Goal: Find specific page/section: Find specific page/section

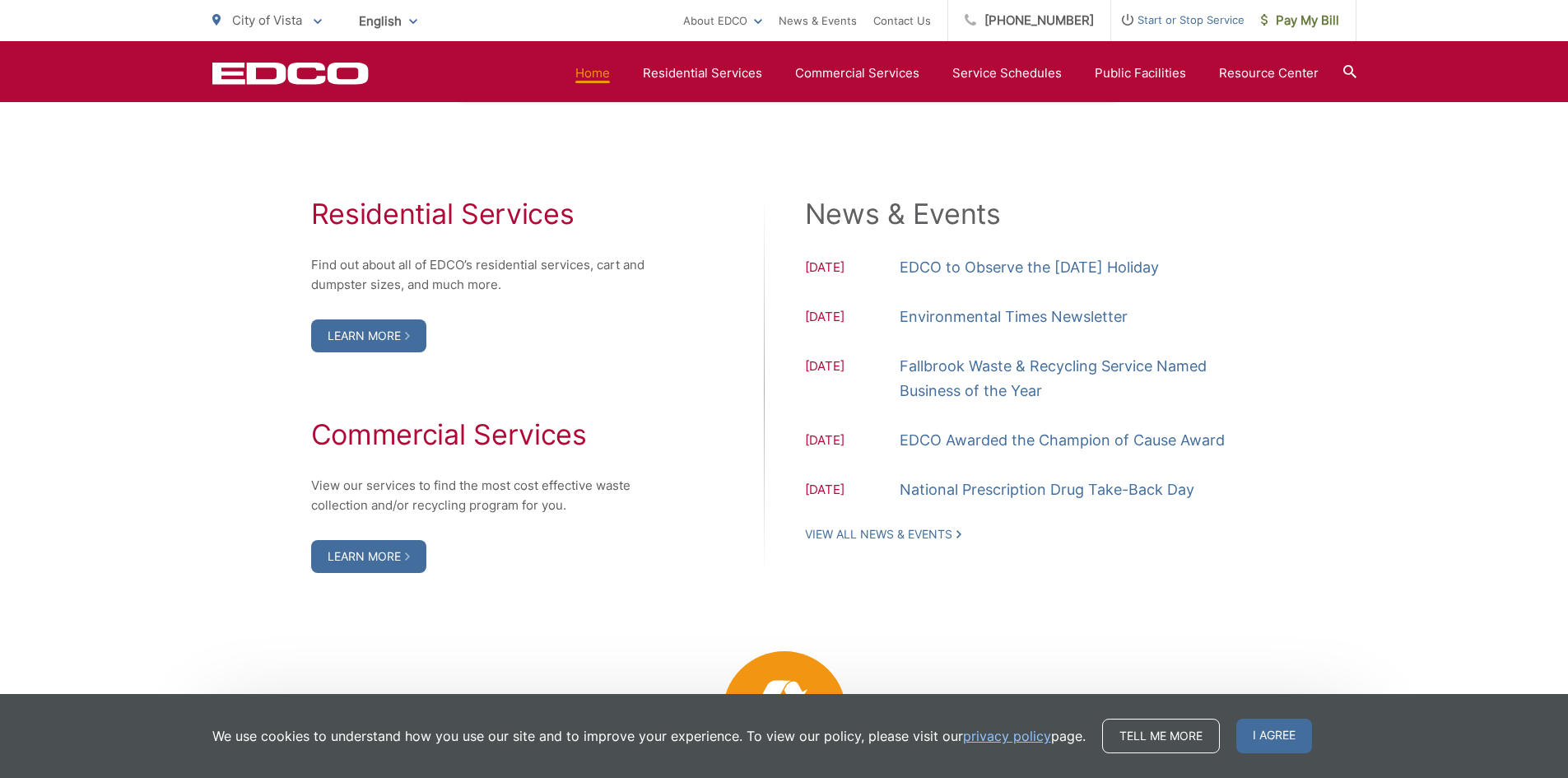
scroll to position [1728, 0]
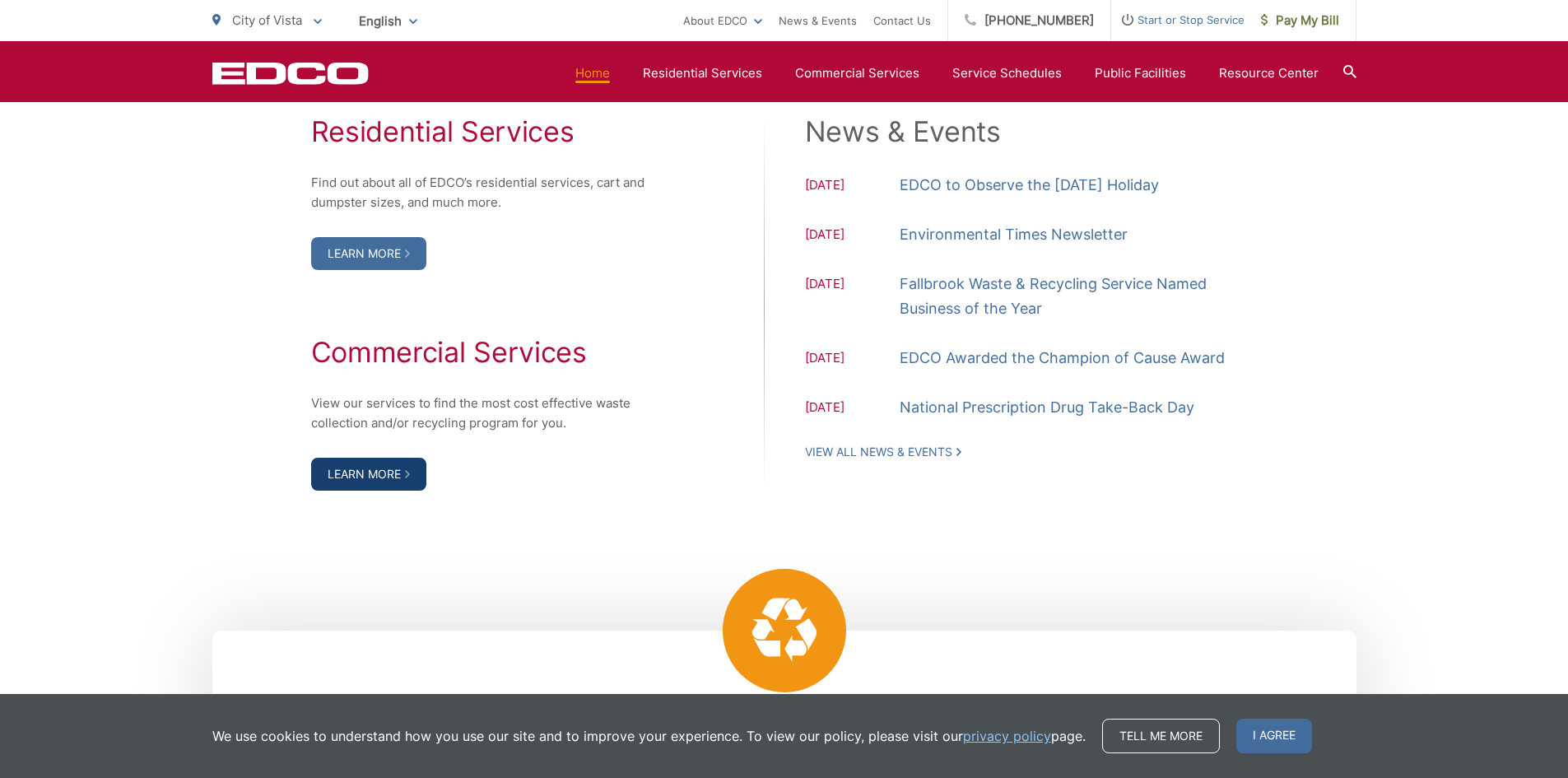
click at [352, 467] on link "Learn More" at bounding box center [369, 473] width 116 height 33
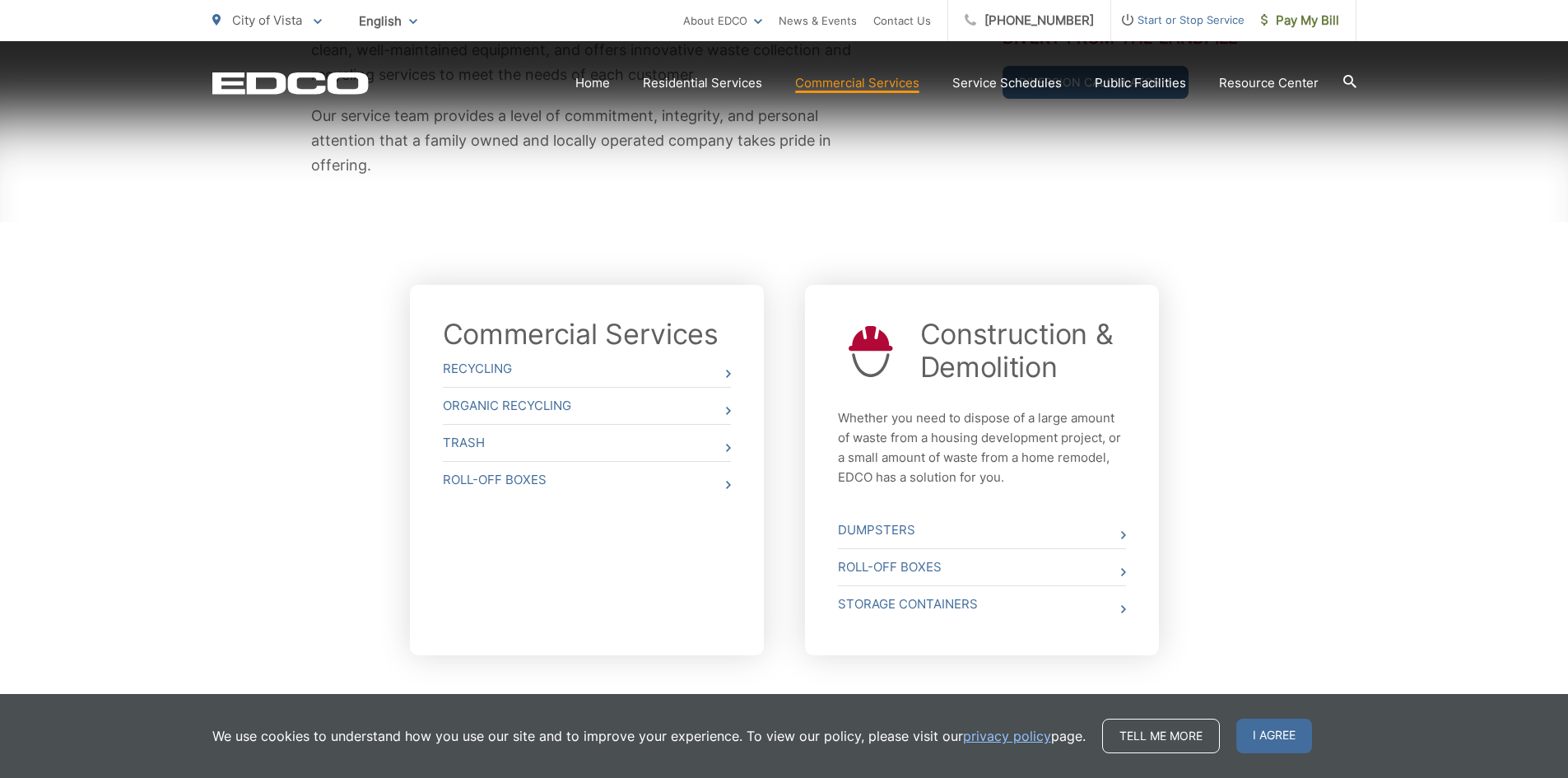
scroll to position [517, 0]
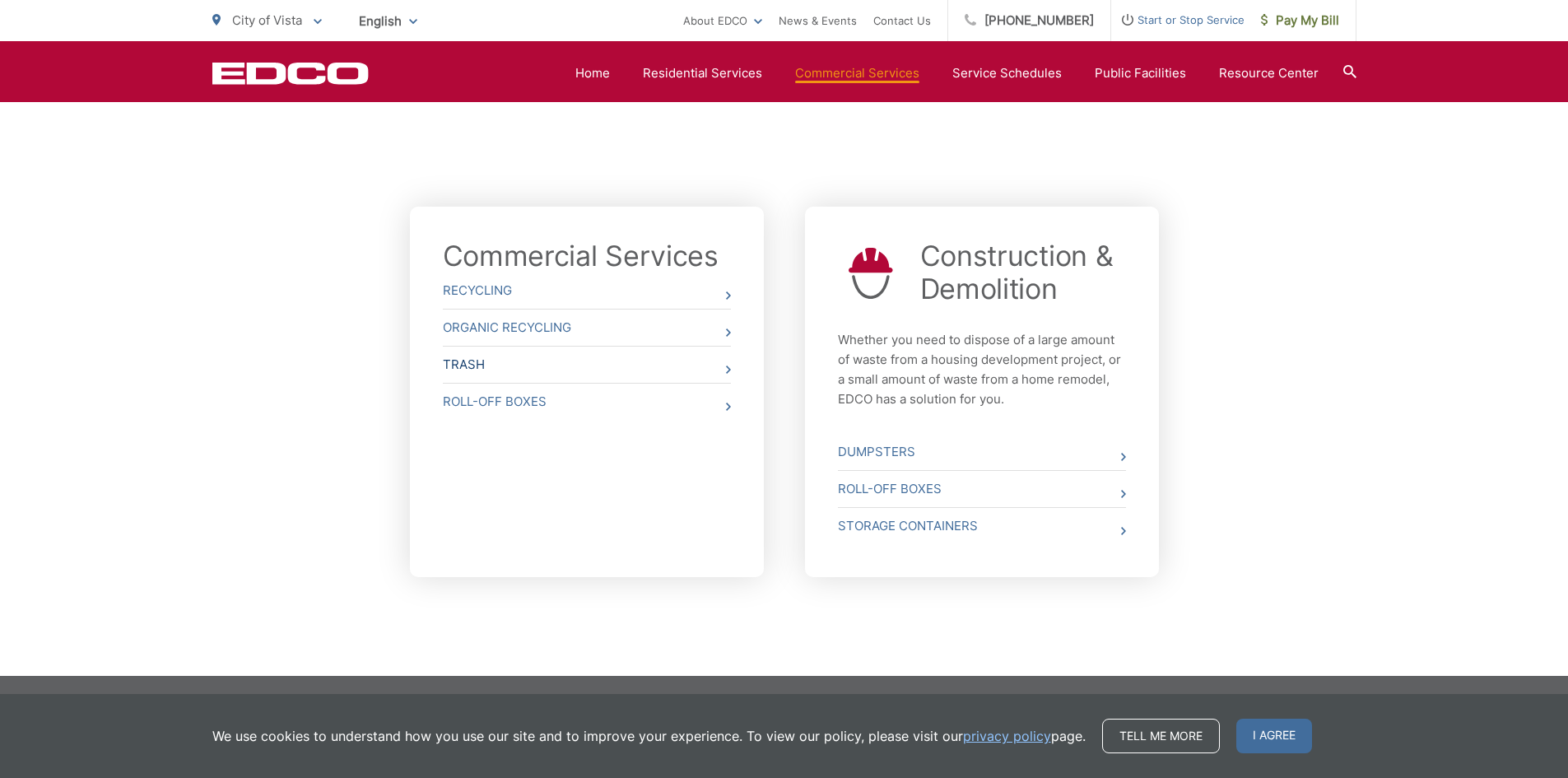
click at [718, 365] on link "Trash" at bounding box center [587, 365] width 288 height 36
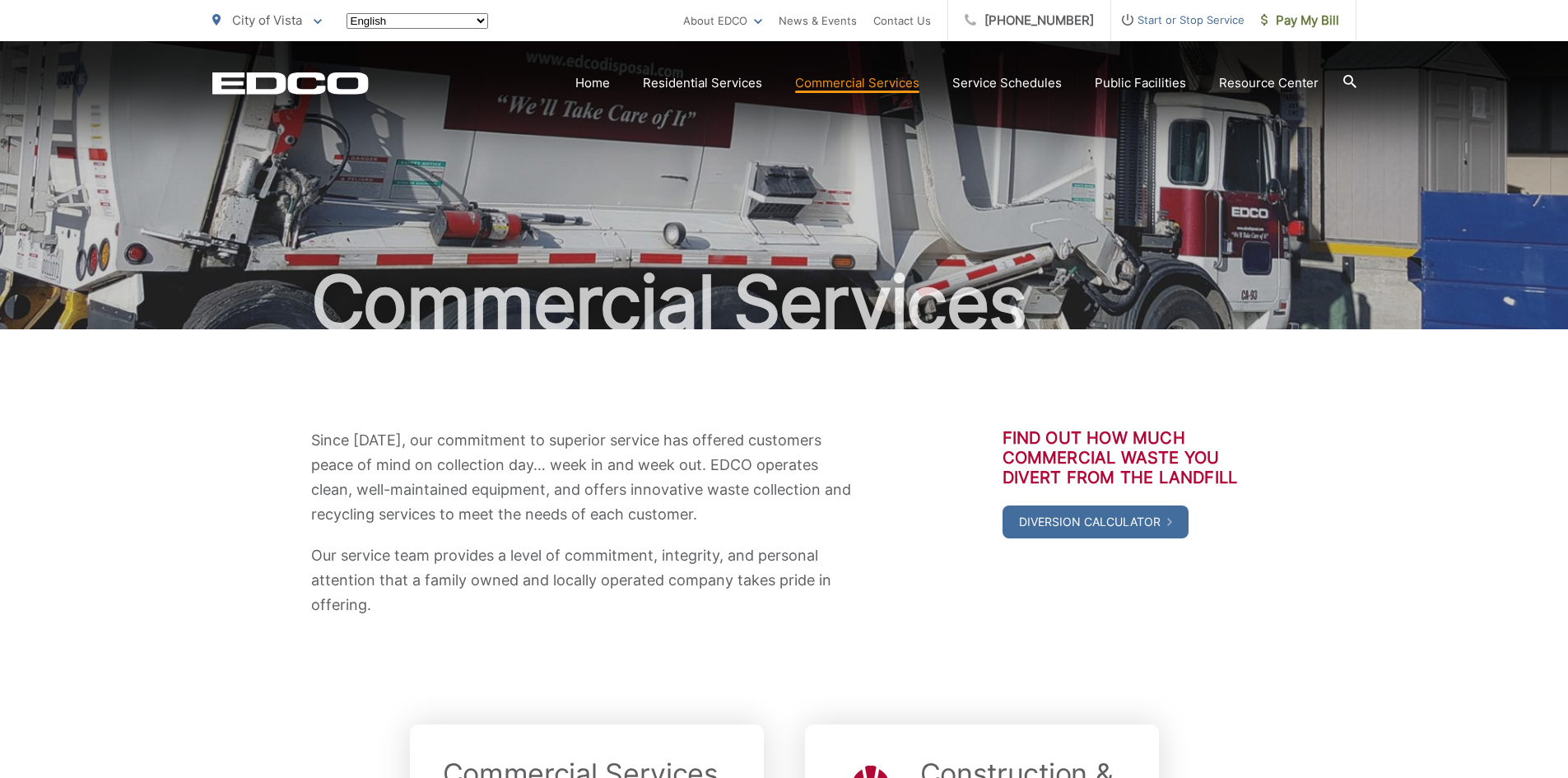
scroll to position [515, 0]
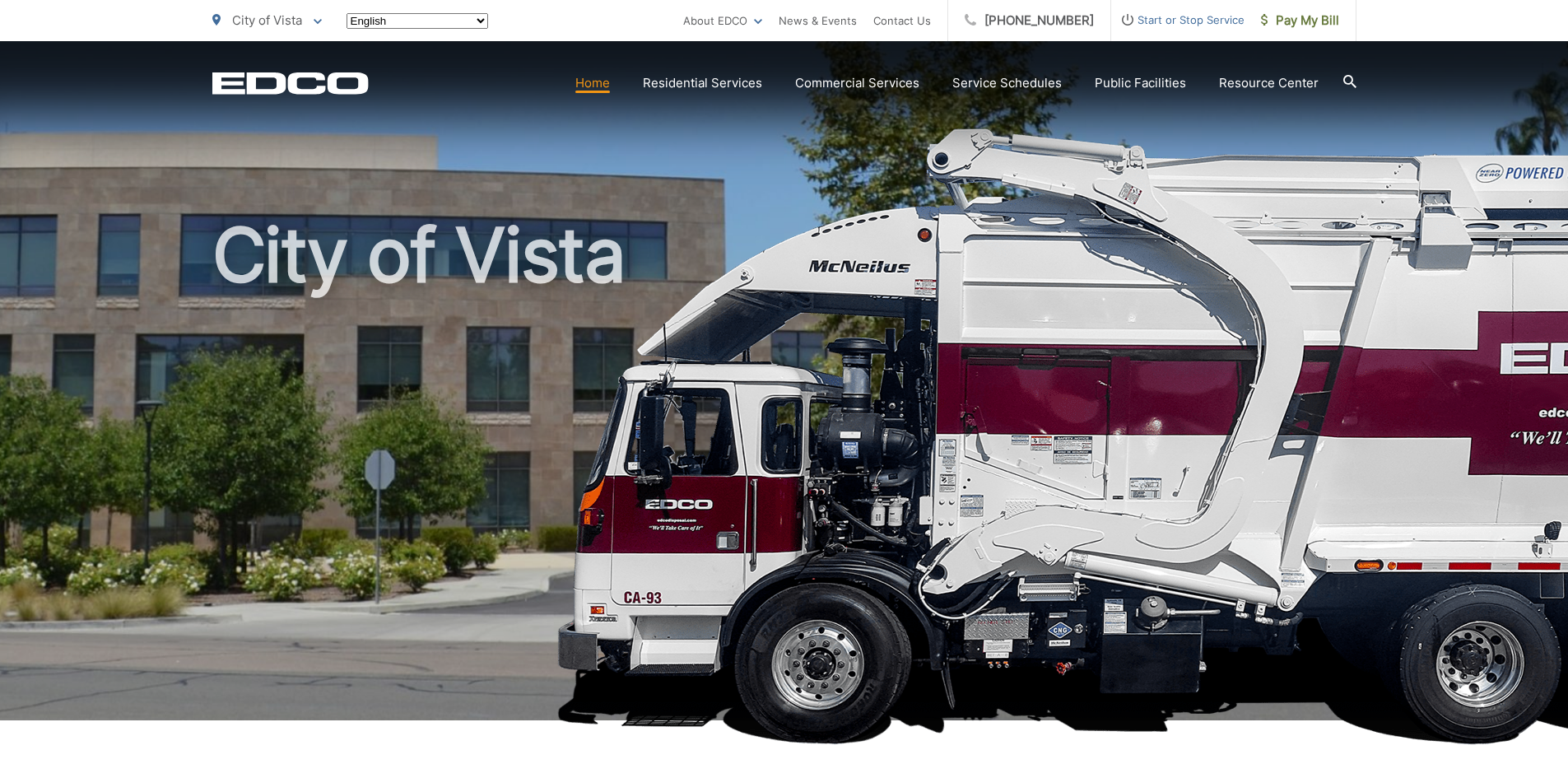
scroll to position [1728, 0]
